Goal: Find contact information: Find contact information

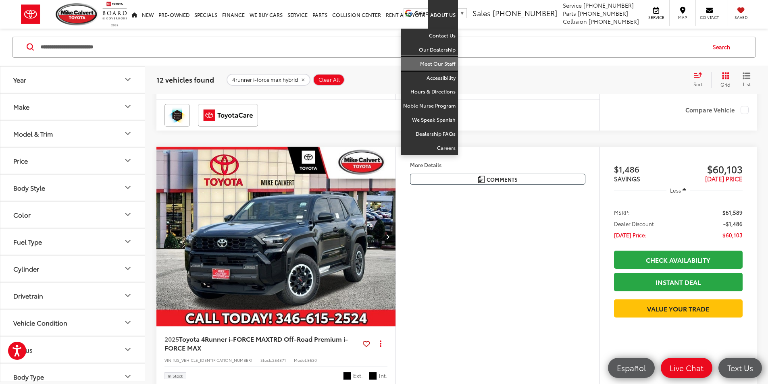
click at [438, 66] on link "Meet Our Staff" at bounding box center [429, 64] width 57 height 14
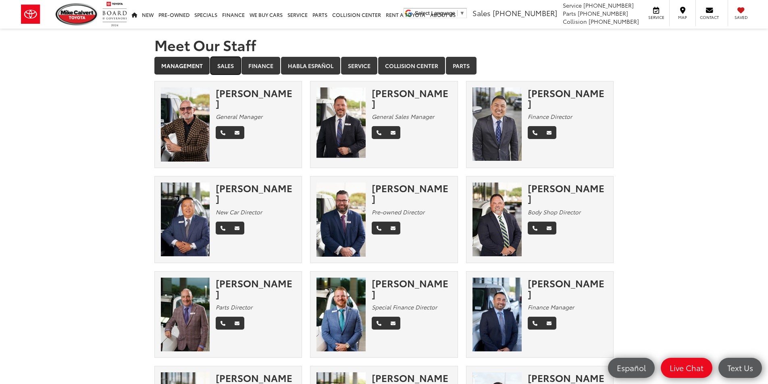
click at [216, 72] on link "Sales" at bounding box center [225, 66] width 30 height 18
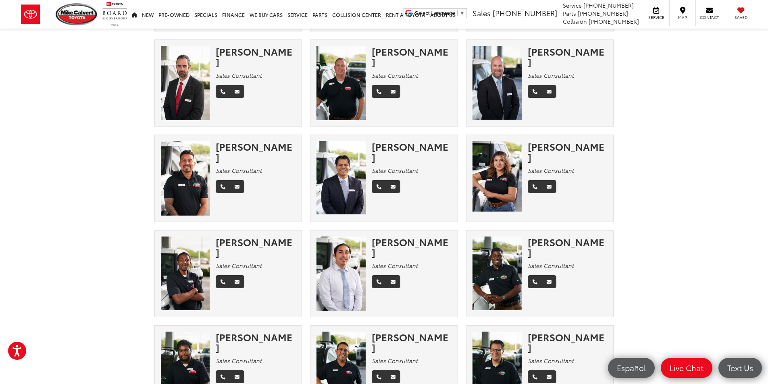
scroll to position [806, 0]
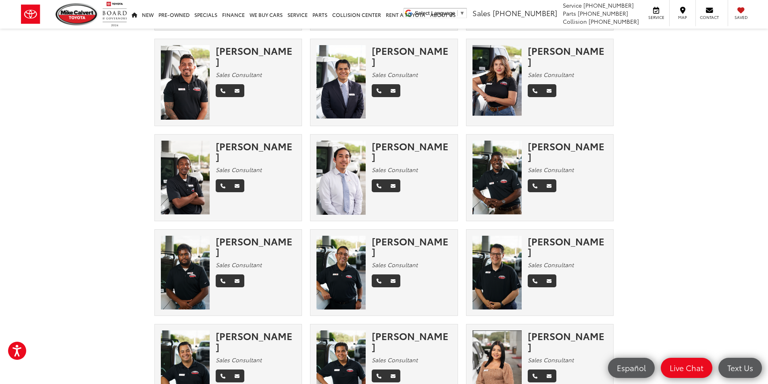
click at [344, 74] on img at bounding box center [340, 81] width 49 height 73
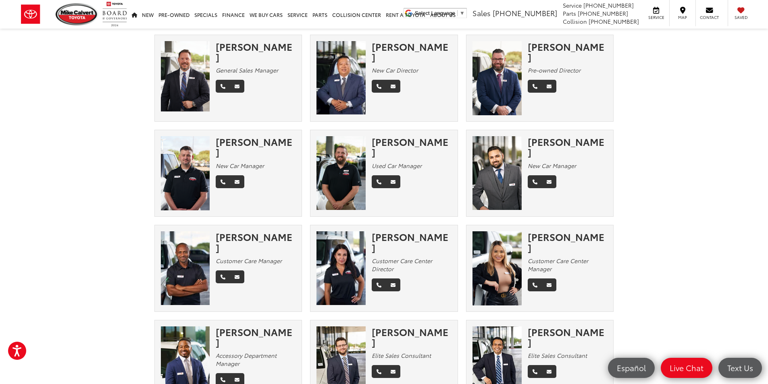
scroll to position [36, 0]
